Goal: Task Accomplishment & Management: Manage account settings

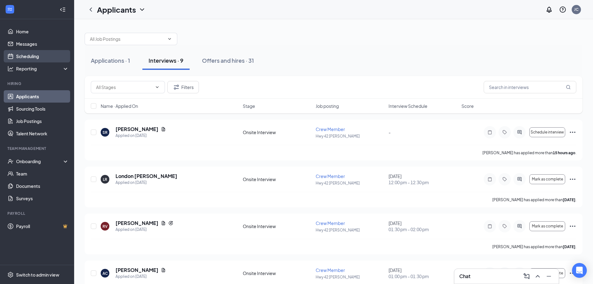
click at [38, 58] on link "Scheduling" at bounding box center [42, 56] width 53 height 12
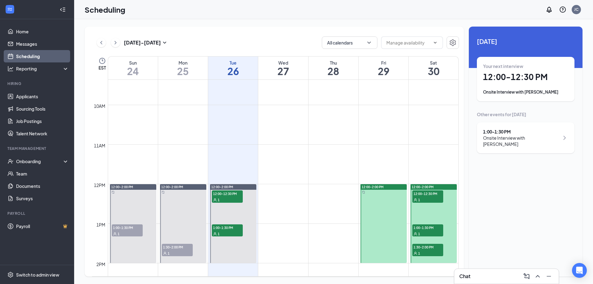
scroll to position [404, 0]
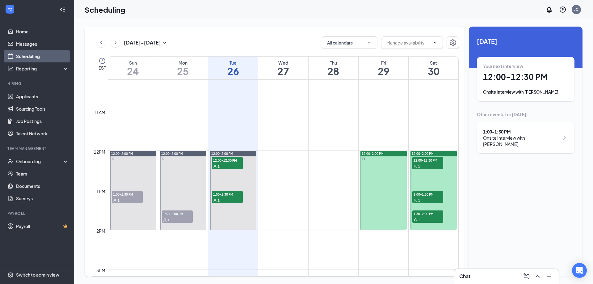
click at [179, 214] on span "1:30-2:00 PM" at bounding box center [177, 213] width 31 height 6
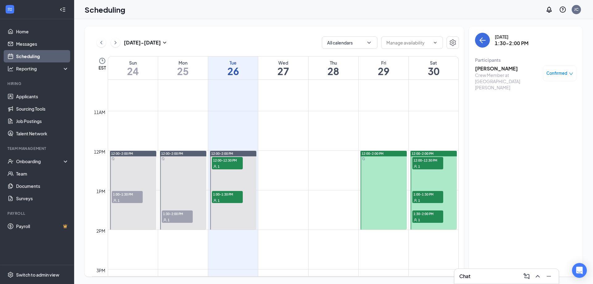
click at [489, 67] on h3 "[PERSON_NAME]" at bounding box center [507, 68] width 65 height 7
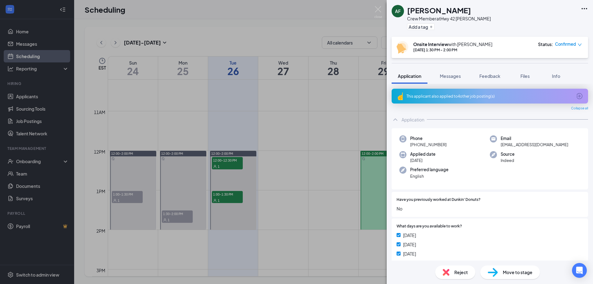
click at [459, 268] on div "Reject" at bounding box center [455, 272] width 40 height 14
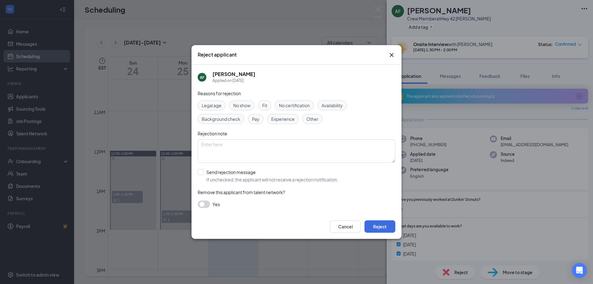
click at [249, 111] on div "Legal age No show Fit No certification Availability Background check Pay Experi…" at bounding box center [297, 111] width 198 height 23
click at [244, 105] on span "No show" at bounding box center [241, 105] width 17 height 7
click at [384, 224] on button "Reject" at bounding box center [380, 226] width 31 height 12
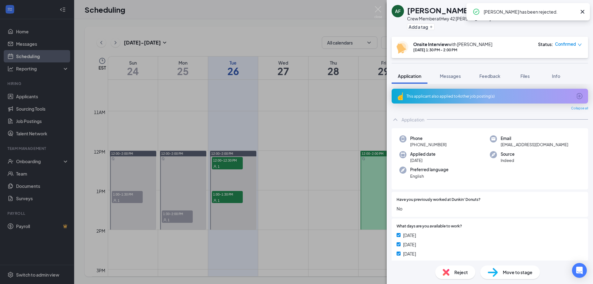
click at [308, 170] on div "AF [PERSON_NAME] Crew Member at Hwy 42 [PERSON_NAME] Add a tag Onsite Interview…" at bounding box center [296, 142] width 593 height 284
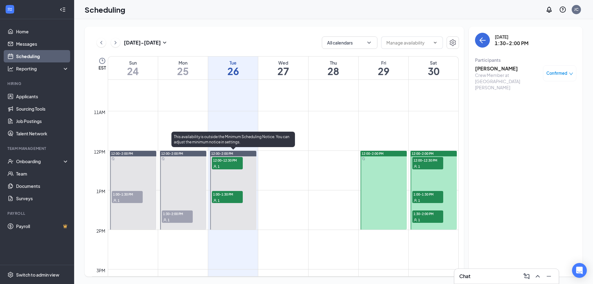
click at [220, 162] on span "12:00-12:30 PM" at bounding box center [227, 160] width 31 height 6
click at [227, 196] on span "1:00-1:30 PM" at bounding box center [227, 194] width 31 height 6
